Goal: Browse casually: Explore the website without a specific task or goal

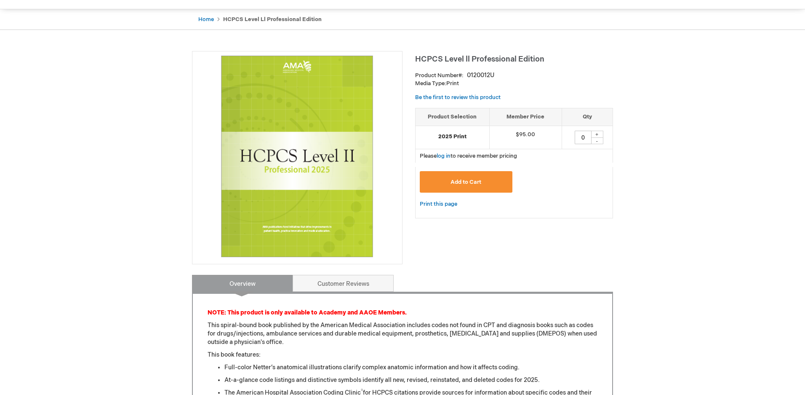
scroll to position [76, 0]
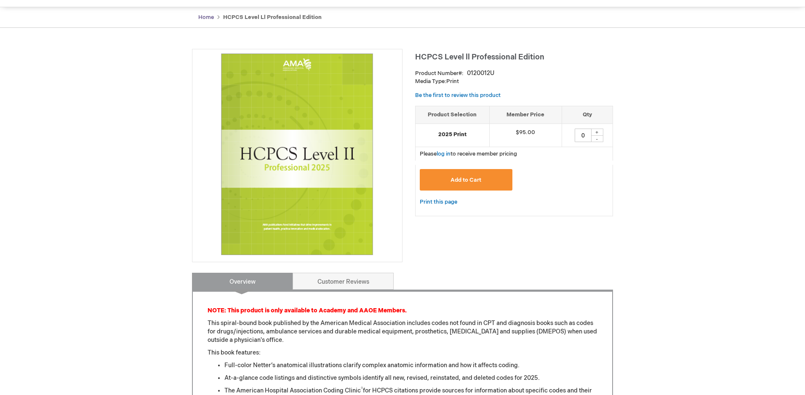
click at [204, 16] on link "Home" at bounding box center [206, 17] width 16 height 7
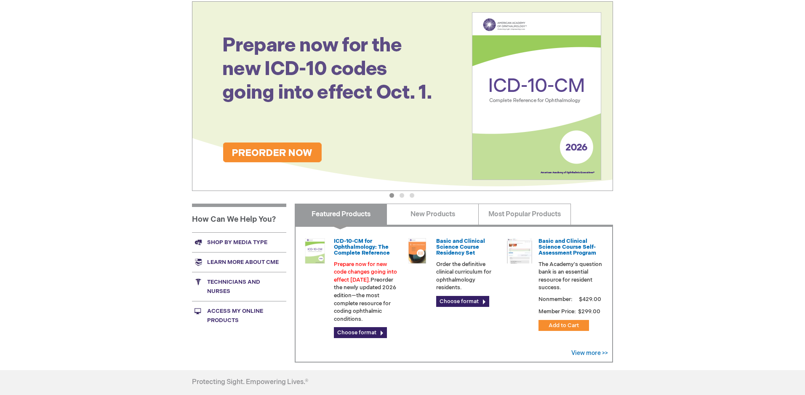
scroll to position [104, 0]
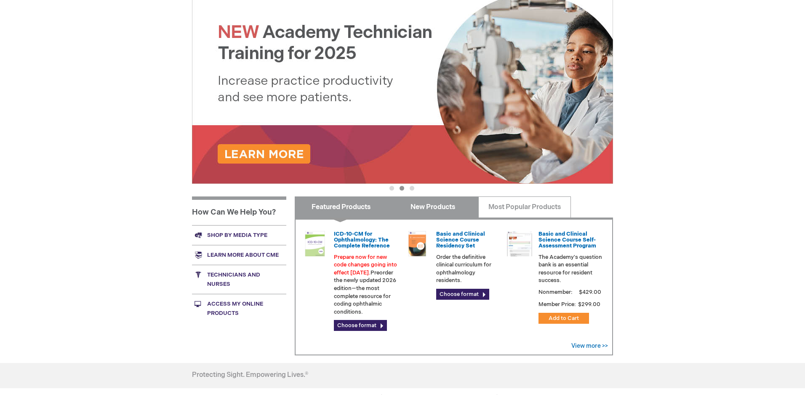
click at [422, 214] on link "New Products" at bounding box center [433, 206] width 92 height 21
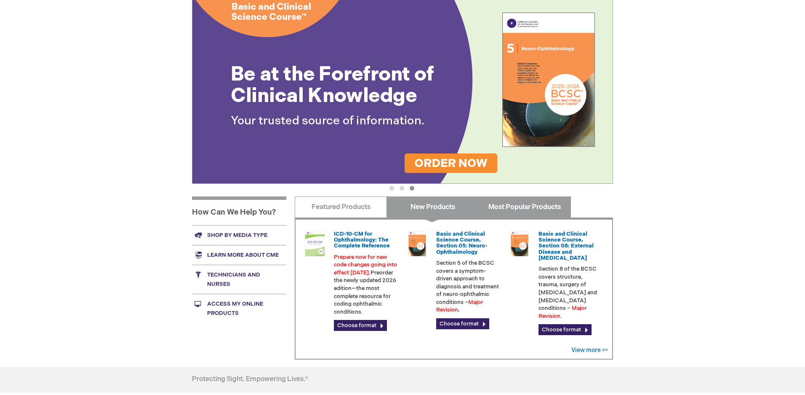
click at [516, 211] on link "Most Popular Products" at bounding box center [524, 206] width 92 height 21
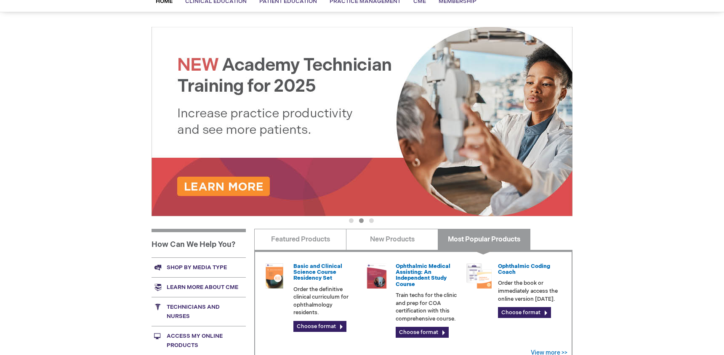
scroll to position [63, 0]
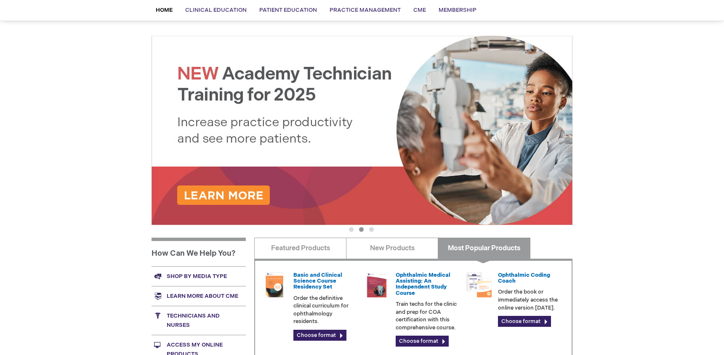
click at [352, 230] on button "1" at bounding box center [351, 229] width 5 height 5
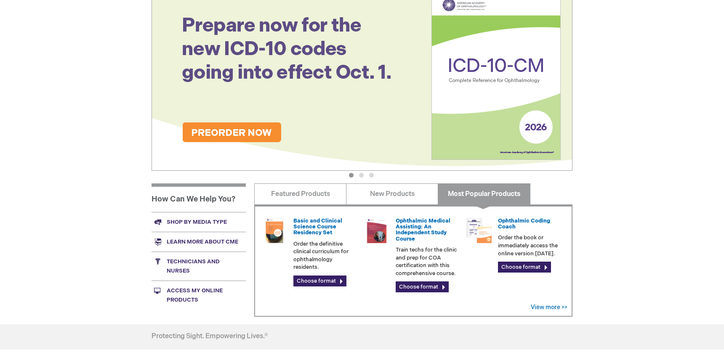
scroll to position [119, 0]
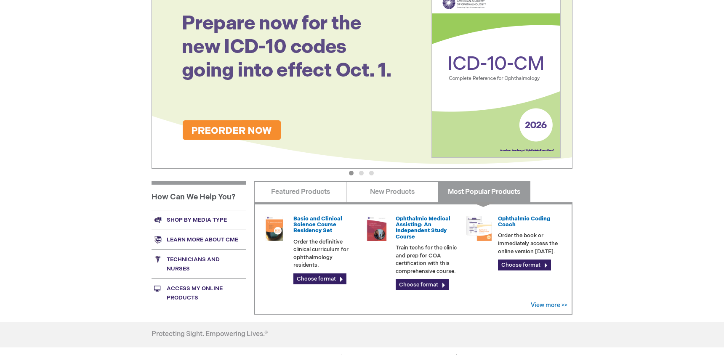
click at [362, 172] on button "2" at bounding box center [361, 173] width 5 height 5
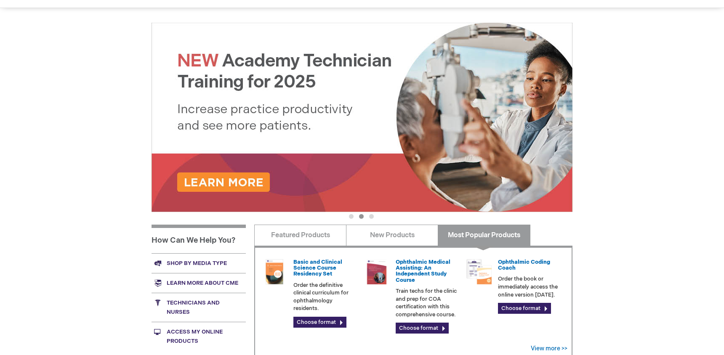
scroll to position [76, 0]
click at [372, 216] on button "3" at bounding box center [371, 216] width 5 height 5
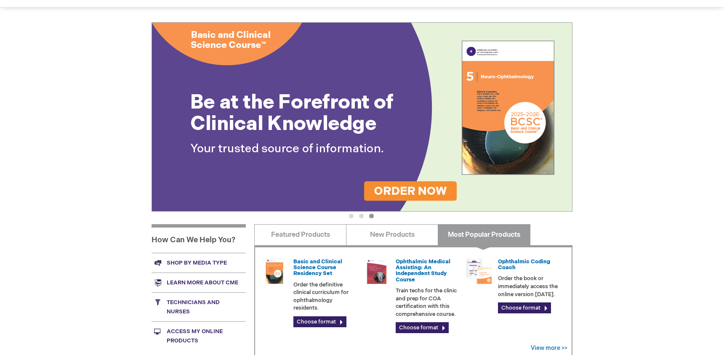
click at [352, 217] on button "1" at bounding box center [351, 216] width 5 height 5
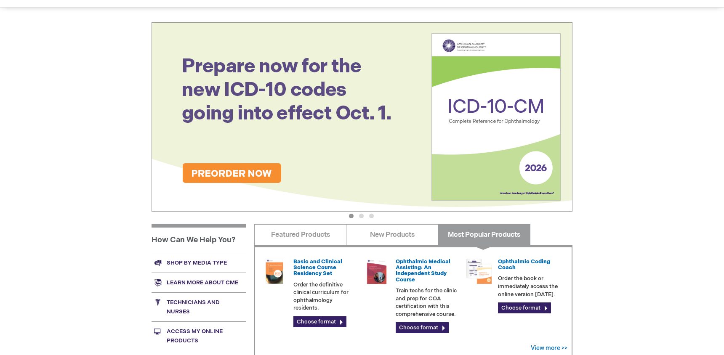
click at [253, 176] on img at bounding box center [362, 117] width 421 height 190
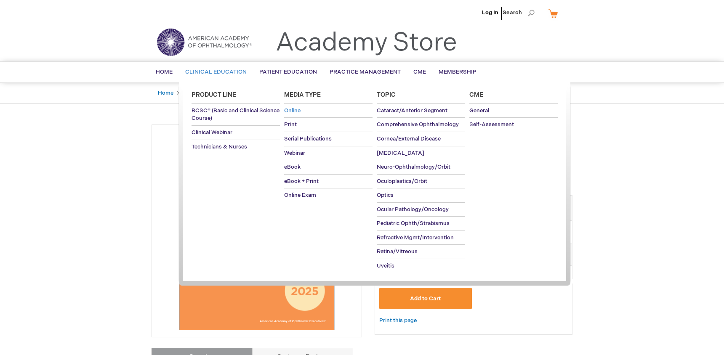
click at [294, 112] on span "Online" at bounding box center [292, 110] width 16 height 7
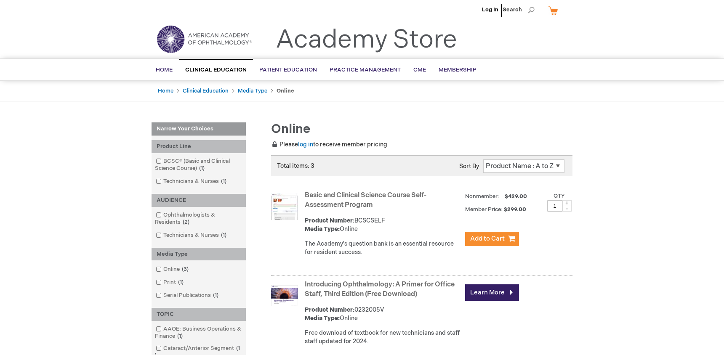
scroll to position [7, 0]
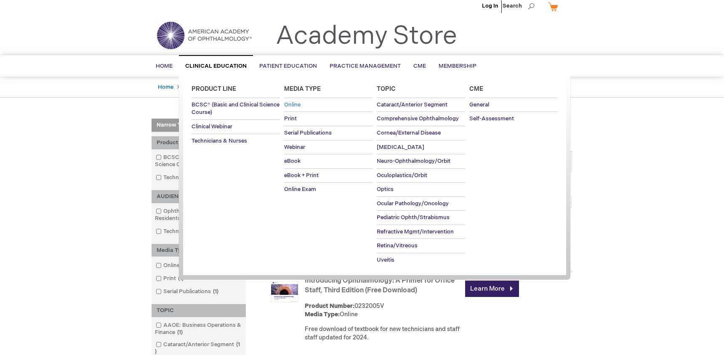
click at [291, 108] on link "Online" at bounding box center [328, 105] width 88 height 14
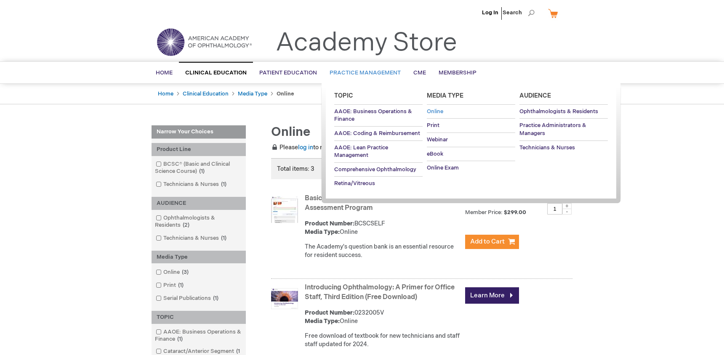
click at [436, 108] on span "Online" at bounding box center [435, 111] width 16 height 7
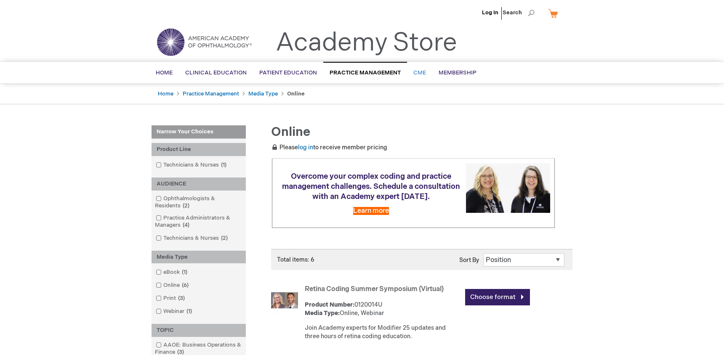
click at [416, 75] on span "CME" at bounding box center [420, 72] width 13 height 7
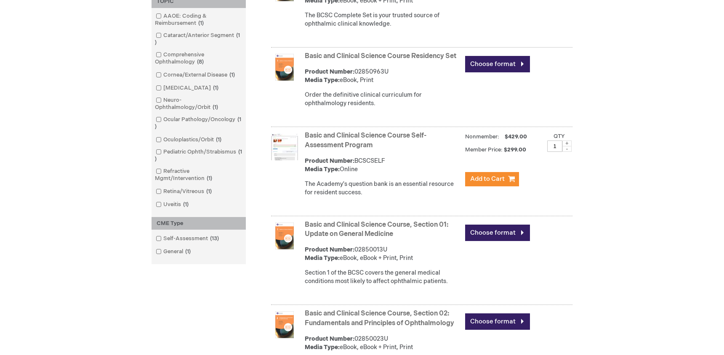
scroll to position [336, 0]
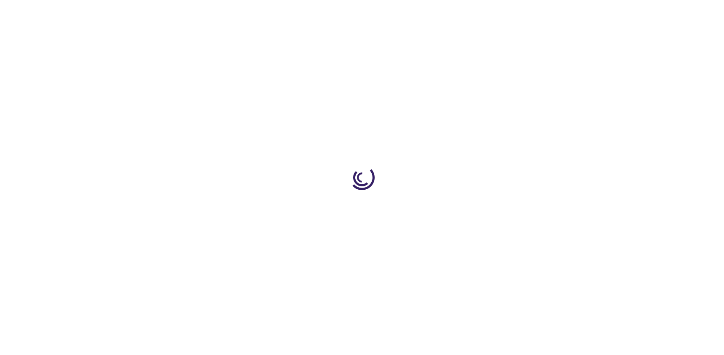
type input "0"
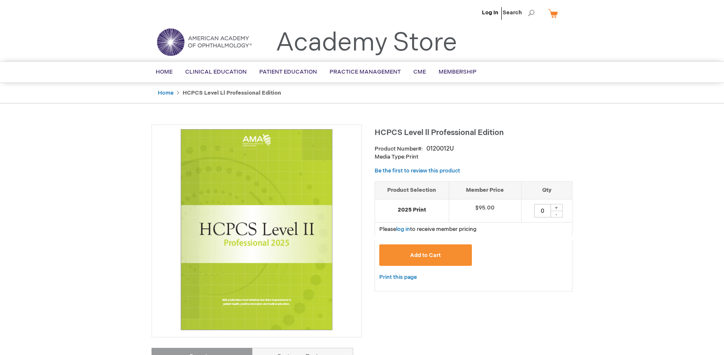
click at [174, 38] on img at bounding box center [204, 42] width 101 height 30
